Goal: Information Seeking & Learning: Learn about a topic

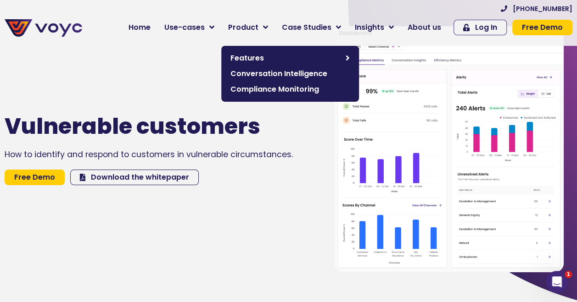
click at [258, 27] on span "Product" at bounding box center [243, 27] width 30 height 11
click at [267, 57] on span "Features" at bounding box center [285, 58] width 111 height 11
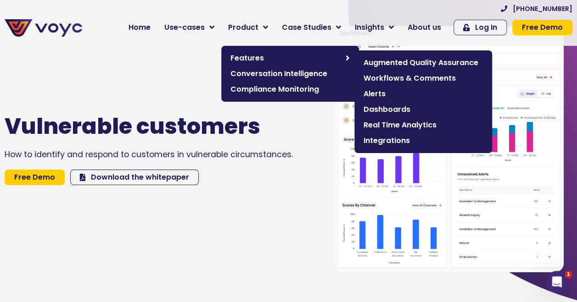
click at [418, 125] on span "Real Time Analytics" at bounding box center [422, 125] width 119 height 11
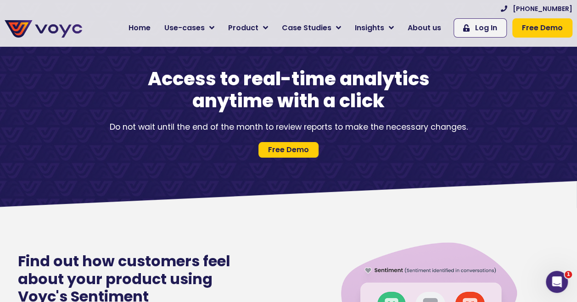
click at [150, 28] on span "Home" at bounding box center [139, 27] width 22 height 11
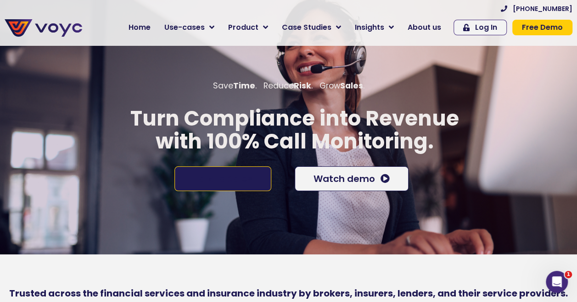
click at [246, 181] on span "Talk to Sales" at bounding box center [222, 178] width 59 height 9
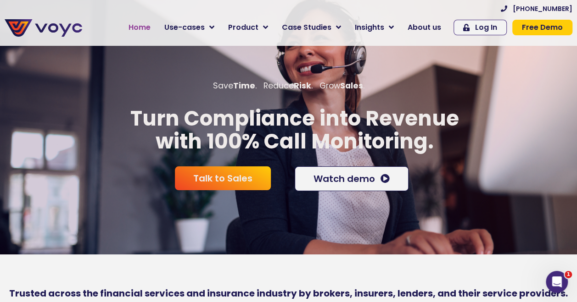
click at [150, 24] on span "Home" at bounding box center [139, 27] width 22 height 11
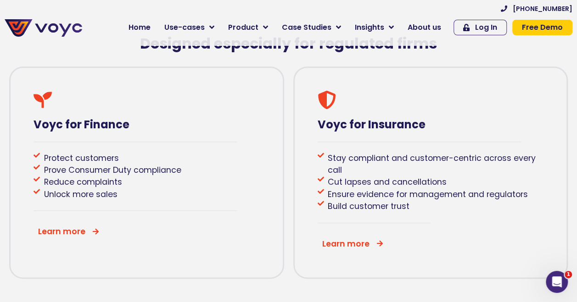
scroll to position [413, 0]
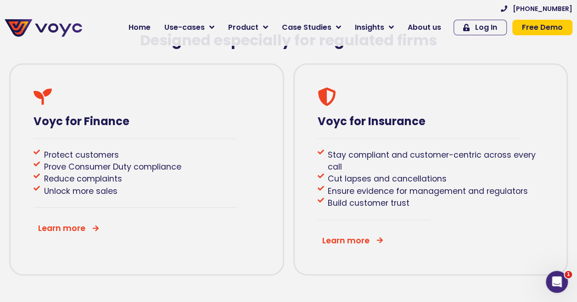
drag, startPoint x: 208, startPoint y: 127, endPoint x: 210, endPoint y: 121, distance: 6.0
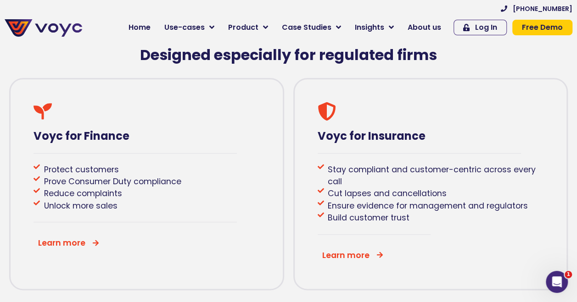
scroll to position [413, 7]
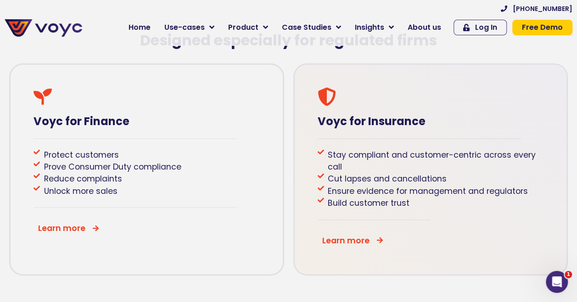
click at [376, 244] on icon at bounding box center [379, 240] width 7 height 7
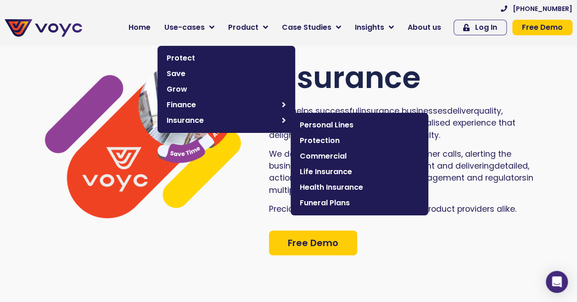
click at [210, 121] on span "Insurance" at bounding box center [222, 120] width 111 height 11
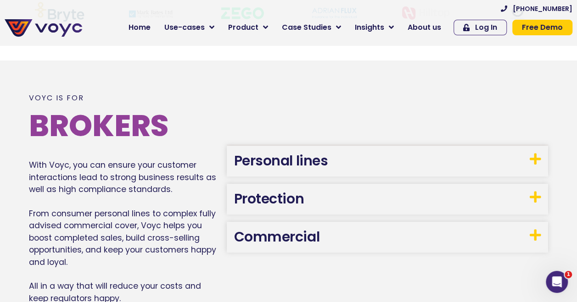
scroll to position [459, 0]
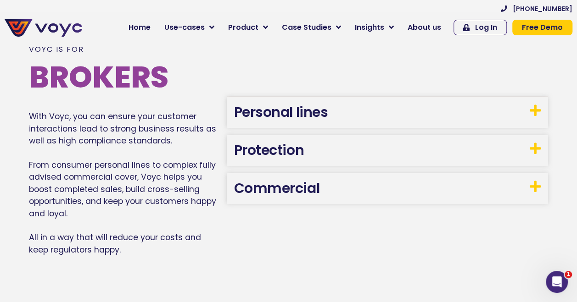
click at [533, 111] on icon at bounding box center [534, 110] width 11 height 13
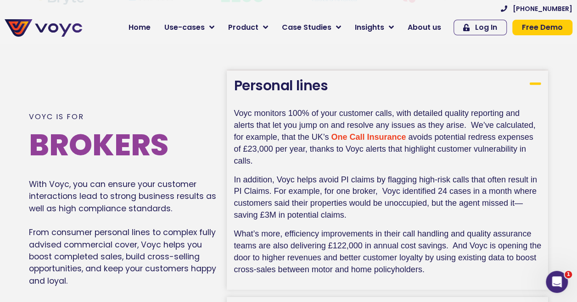
scroll to position [413, 0]
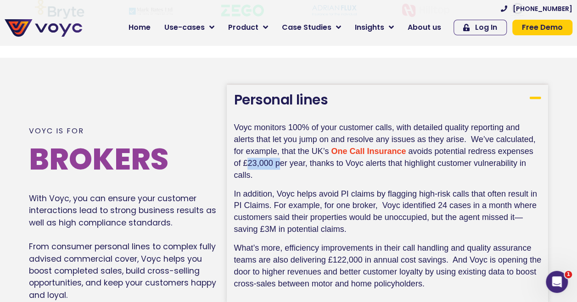
drag, startPoint x: 245, startPoint y: 167, endPoint x: 281, endPoint y: 164, distance: 35.9
click at [281, 164] on span "avoids potential redress expenses of £23,000 per year, thanks to Voyc alerts th…" at bounding box center [384, 163] width 301 height 33
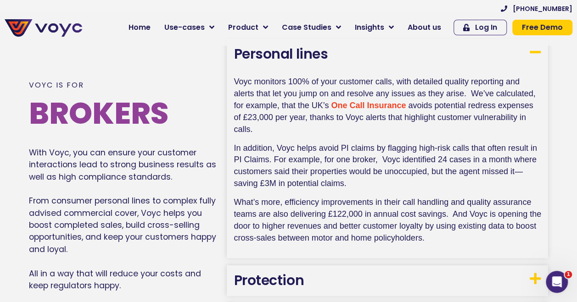
click at [409, 196] on p "In addition, Voyc helps avoid PI claims by flagging high-risk calls that often …" at bounding box center [387, 170] width 307 height 54
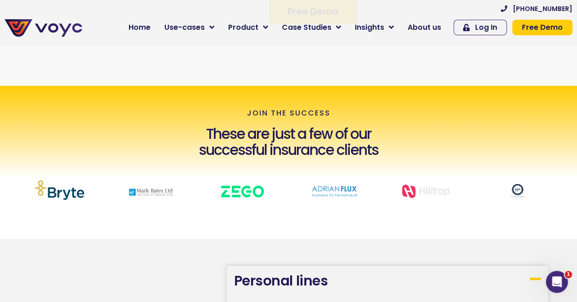
scroll to position [229, 0]
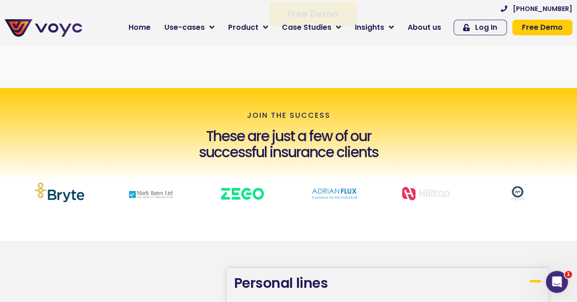
click at [39, 121] on div "join the success These are just a few of our successful insurance clients" at bounding box center [288, 164] width 577 height 153
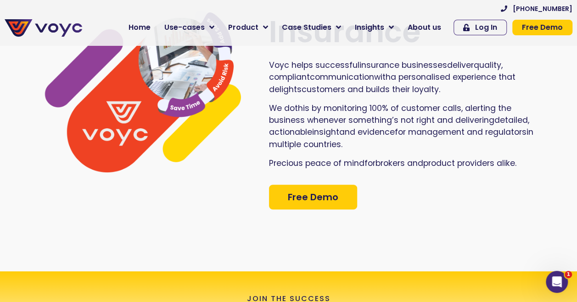
scroll to position [0, 0]
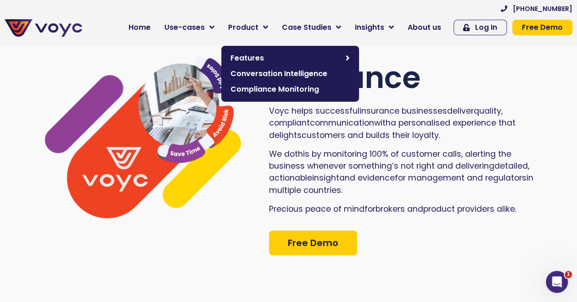
click at [270, 26] on link "Product" at bounding box center [248, 27] width 54 height 18
click at [280, 87] on span "Compliance Monitoring" at bounding box center [289, 89] width 119 height 11
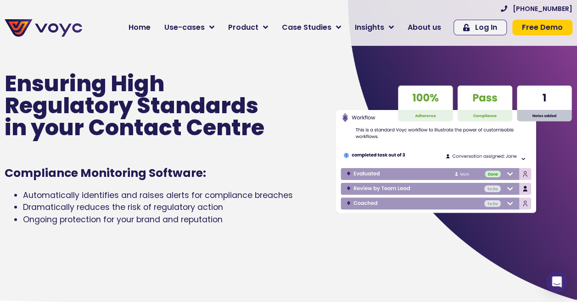
click at [17, 162] on div "Ensuring High Regulatory Standards in your Contact Centre Compliance Monitoring…" at bounding box center [160, 149] width 321 height 302
